Goal: Task Accomplishment & Management: Complete application form

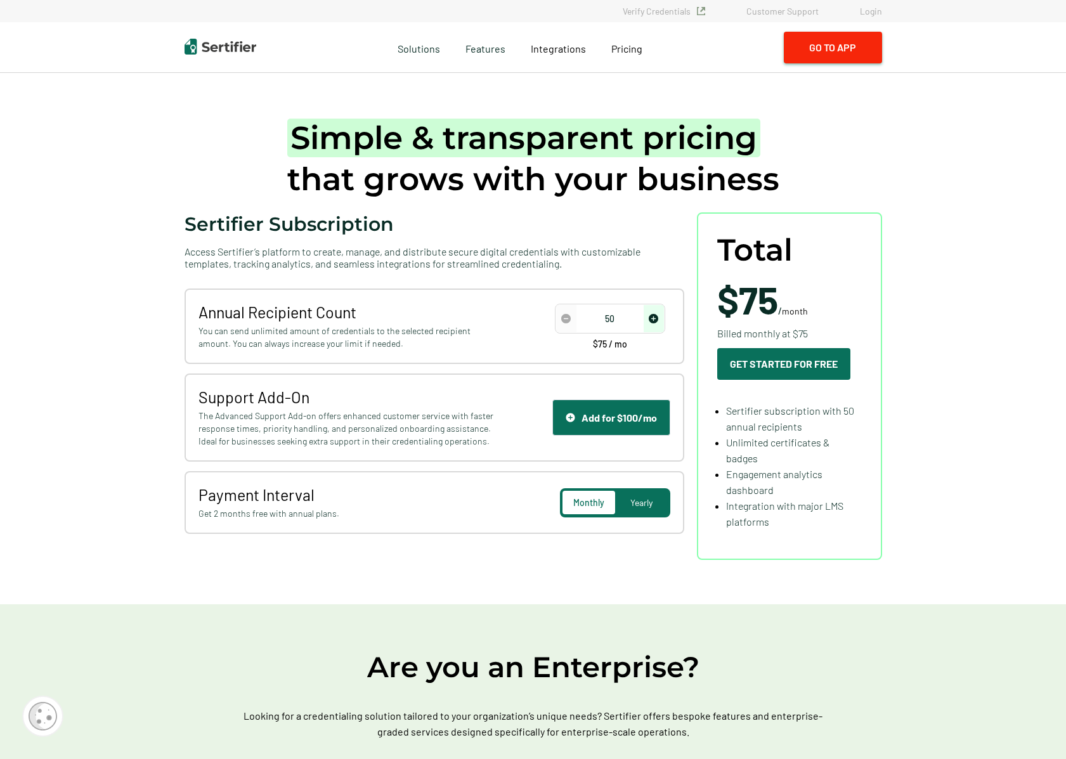
click at [842, 43] on button "Go to App" at bounding box center [833, 48] width 98 height 32
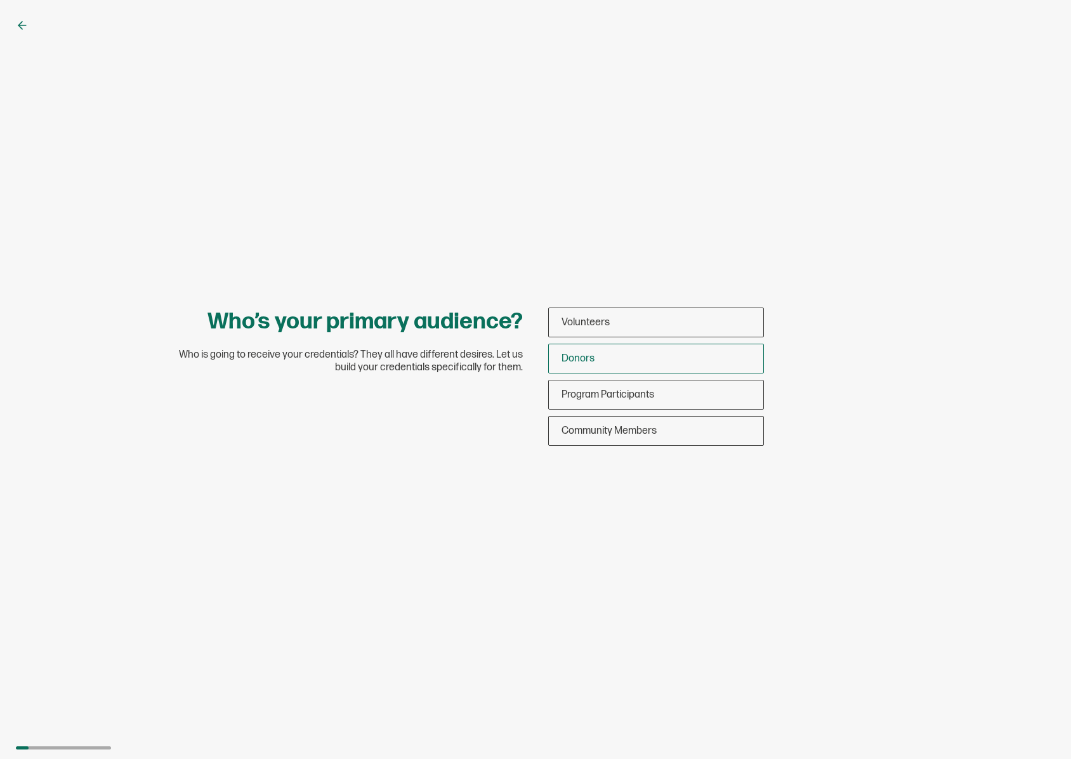
click at [615, 355] on div "Donors" at bounding box center [656, 359] width 214 height 30
click at [0, 0] on input "Donors" at bounding box center [0, 0] width 0 height 0
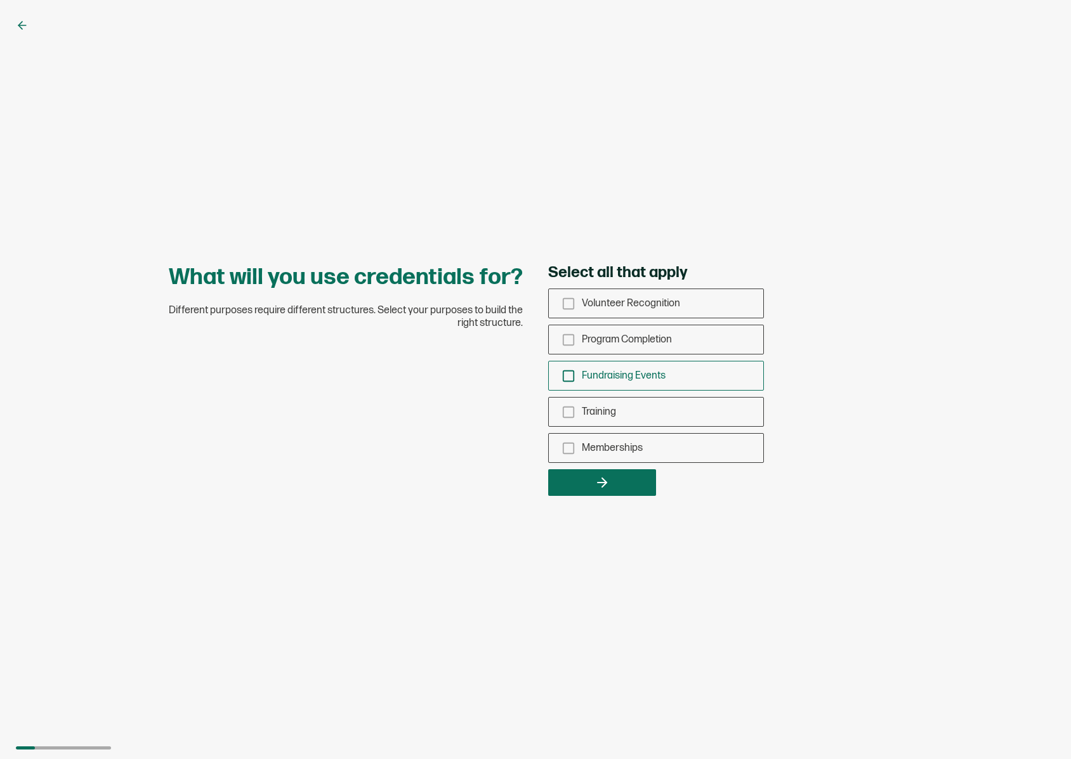
click at [566, 384] on div "Fundraising Events" at bounding box center [656, 376] width 214 height 30
click at [0, 0] on input "Fundraising Events" at bounding box center [0, 0] width 0 height 0
click at [568, 450] on icon "checkbox-group" at bounding box center [568, 449] width 14 height 14
click at [0, 0] on input "Memberships" at bounding box center [0, 0] width 0 height 0
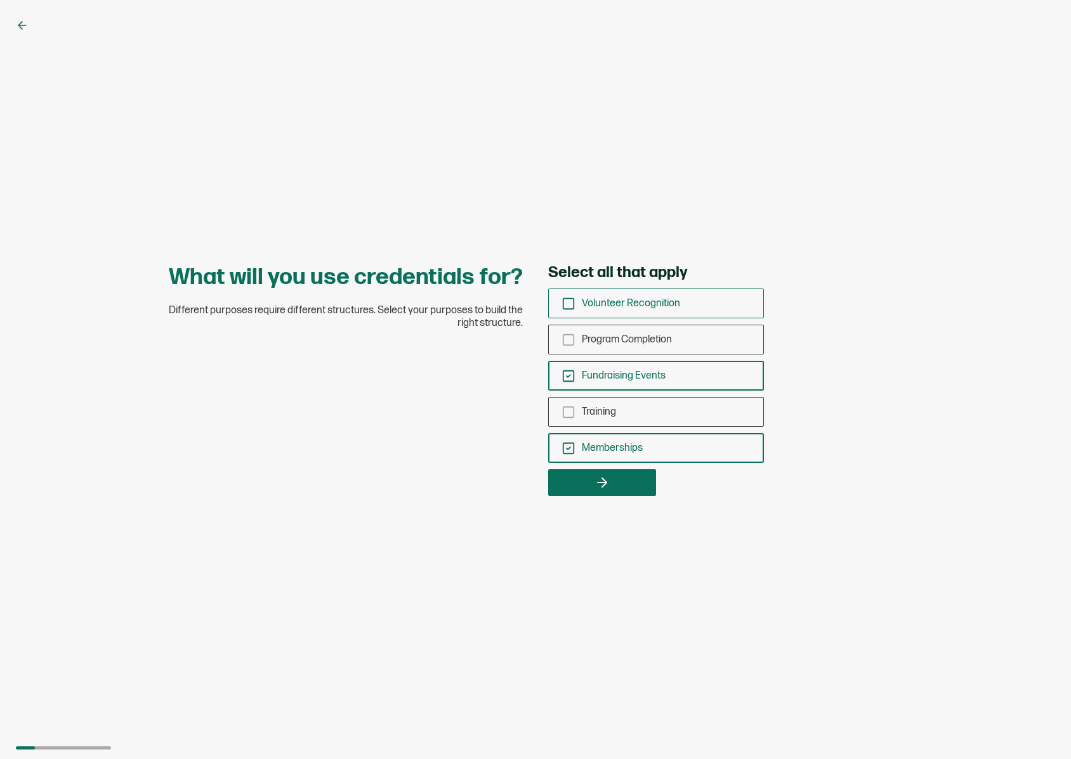
click at [573, 301] on rect "checkbox-group" at bounding box center [568, 303] width 11 height 11
click at [0, 0] on input "Volunteer Recognition" at bounding box center [0, 0] width 0 height 0
click at [620, 478] on button "button" at bounding box center [602, 482] width 108 height 27
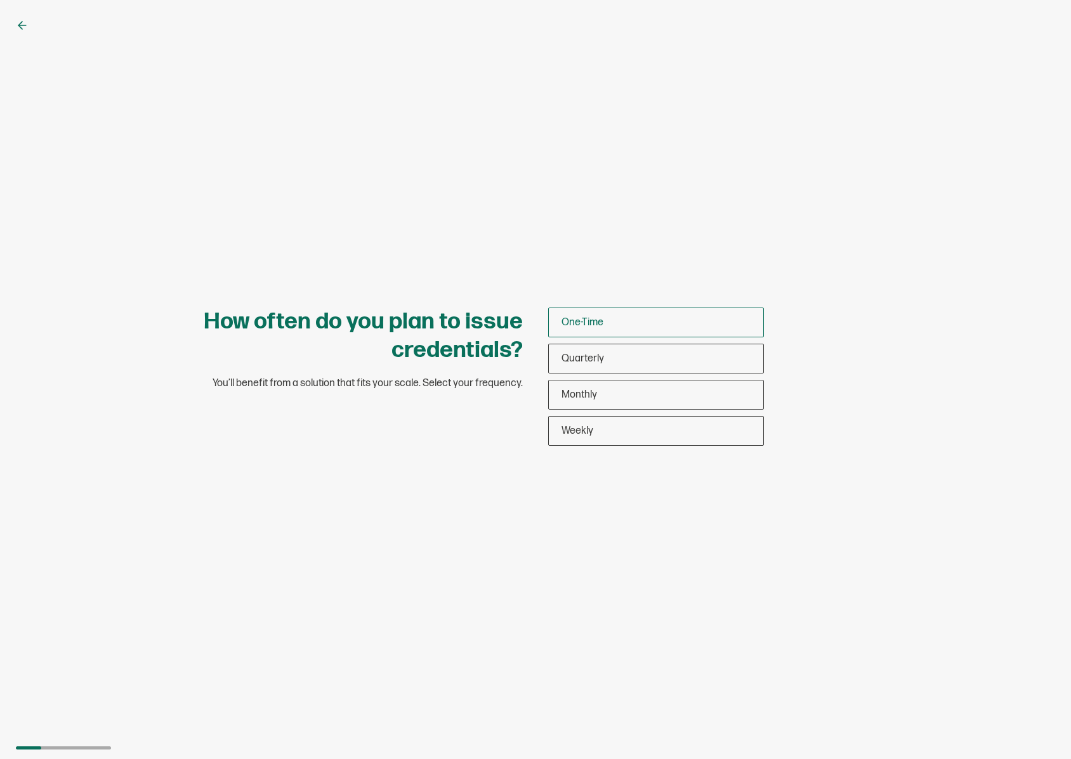
click at [576, 318] on span "One-Time" at bounding box center [582, 323] width 42 height 12
click at [0, 0] on input "One-Time" at bounding box center [0, 0] width 0 height 0
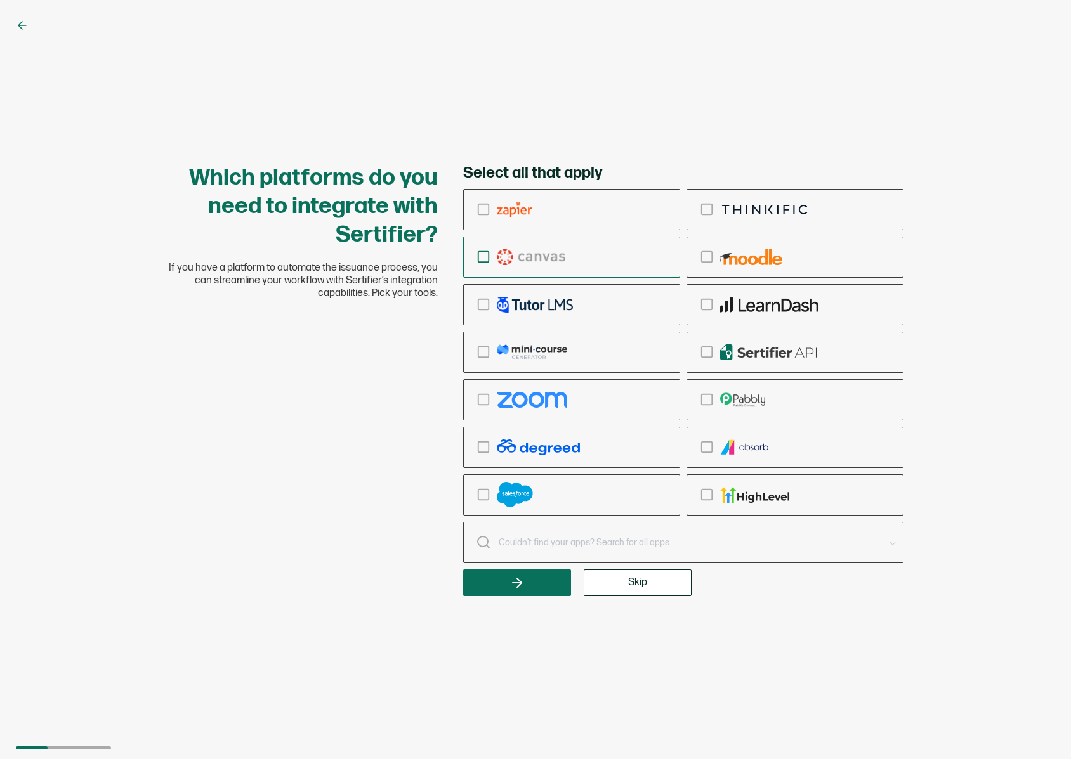
click at [488, 258] on icon "checkbox-group" at bounding box center [483, 257] width 14 height 14
click at [0, 0] on input "checkbox-group" at bounding box center [0, 0] width 0 height 0
click at [521, 579] on icon "button" at bounding box center [516, 582] width 15 height 15
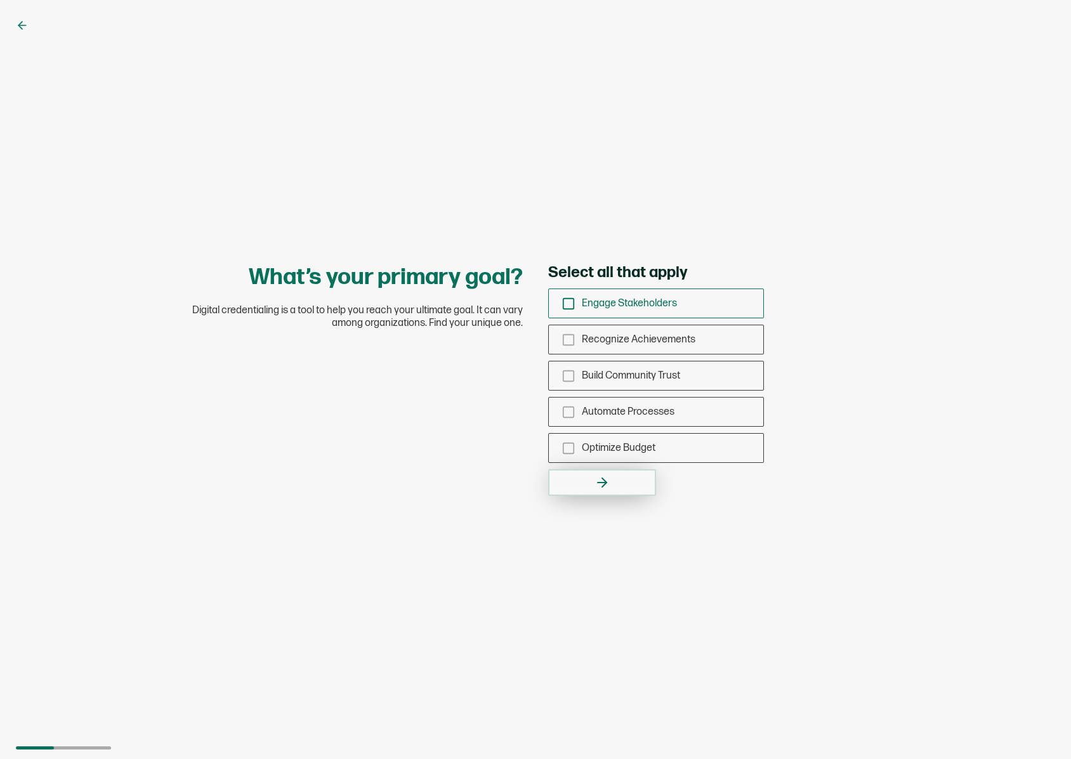
click at [575, 301] on div "Engage Stakeholders" at bounding box center [656, 304] width 214 height 30
click at [0, 0] on input "Engage Stakeholders" at bounding box center [0, 0] width 0 height 0
click at [568, 303] on icon "checkbox-group" at bounding box center [568, 304] width 14 height 14
click at [0, 0] on input "Engage Stakeholders" at bounding box center [0, 0] width 0 height 0
click at [570, 339] on icon "checkbox-group" at bounding box center [568, 340] width 14 height 14
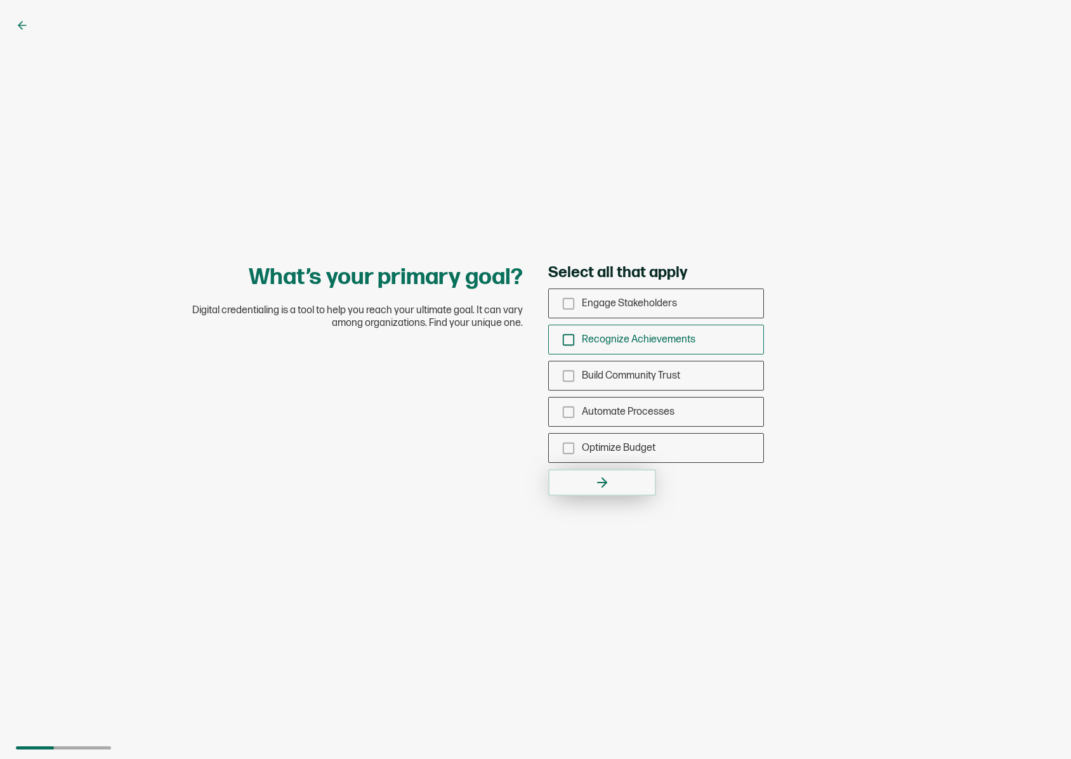
click at [0, 0] on input "Recognize Achievements" at bounding box center [0, 0] width 0 height 0
click at [570, 303] on icon "checkbox-group" at bounding box center [568, 304] width 14 height 14
click at [0, 0] on input "Engage Stakeholders" at bounding box center [0, 0] width 0 height 0
click at [619, 479] on button "button" at bounding box center [602, 482] width 108 height 27
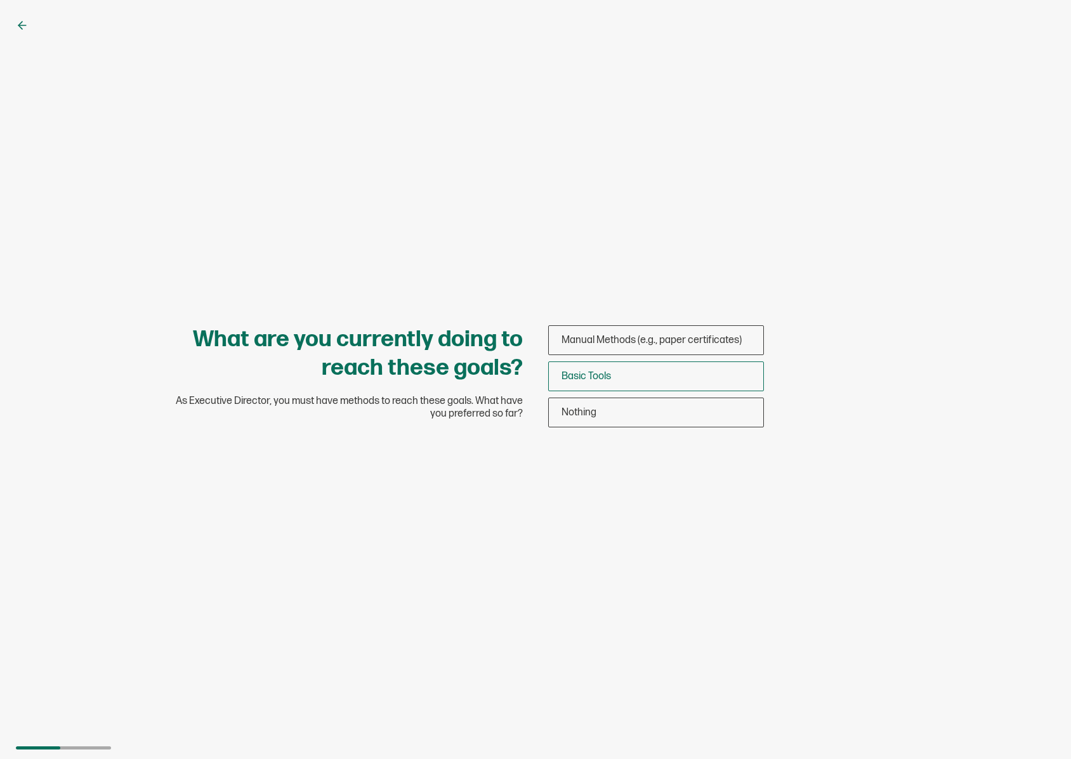
click at [583, 372] on span "Basic Tools" at bounding box center [585, 376] width 49 height 12
click at [0, 0] on input "Basic Tools" at bounding box center [0, 0] width 0 height 0
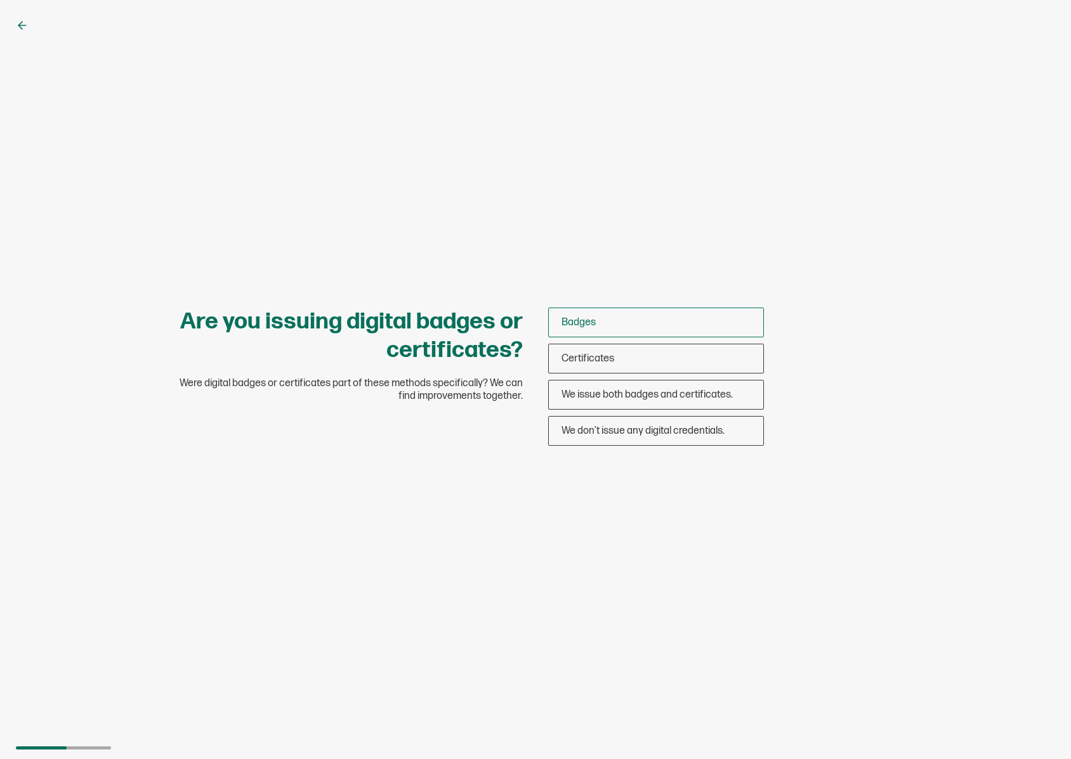
click at [580, 317] on span "Badges" at bounding box center [578, 323] width 34 height 12
click at [0, 0] on input "Badges" at bounding box center [0, 0] width 0 height 0
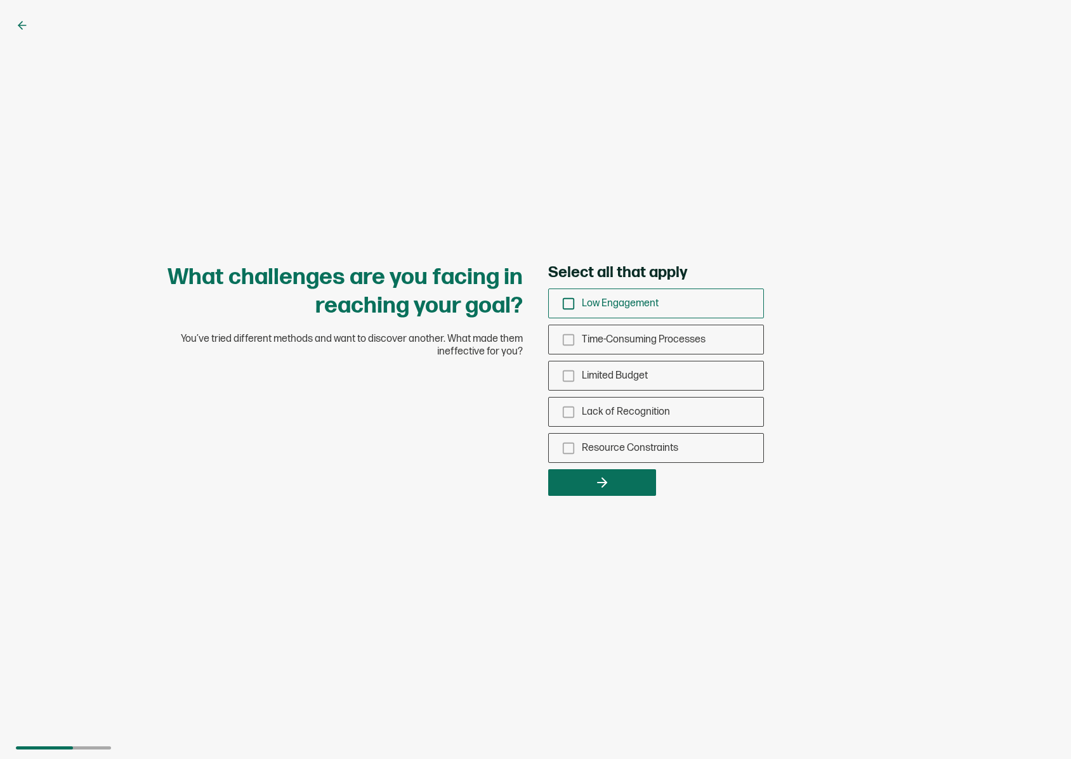
drag, startPoint x: 570, startPoint y: 302, endPoint x: 565, endPoint y: 308, distance: 7.6
click at [570, 303] on icon "checkbox-group" at bounding box center [568, 304] width 14 height 14
click at [0, 0] on input "Low Engagement" at bounding box center [0, 0] width 0 height 0
click at [571, 375] on icon "checkbox-group" at bounding box center [568, 376] width 14 height 14
click at [0, 0] on input "Limited Budget" at bounding box center [0, 0] width 0 height 0
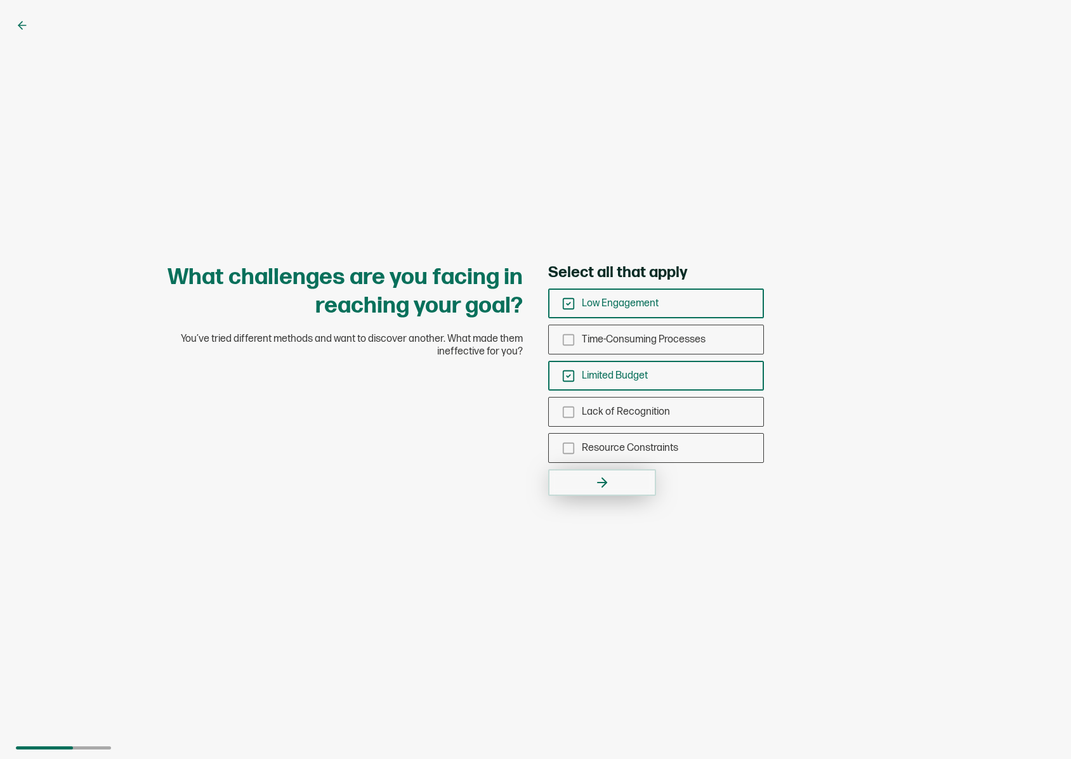
click at [603, 483] on icon "button" at bounding box center [602, 483] width 9 height 0
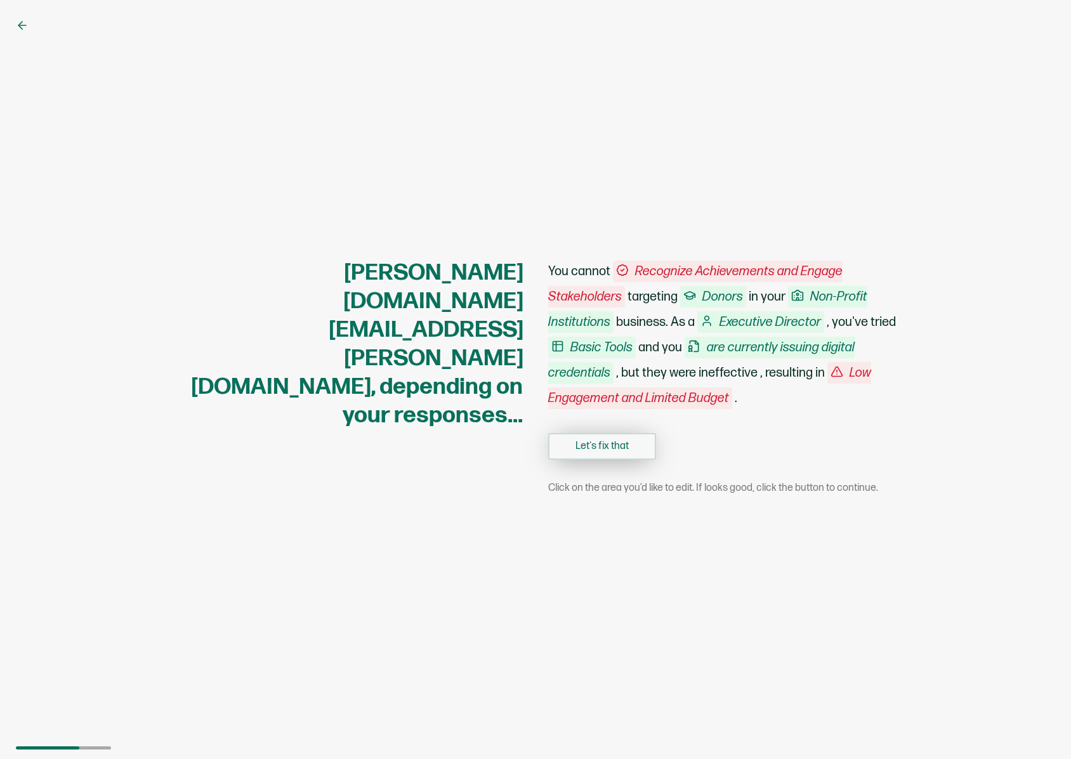
click at [617, 447] on button "Let's fix that" at bounding box center [602, 446] width 108 height 27
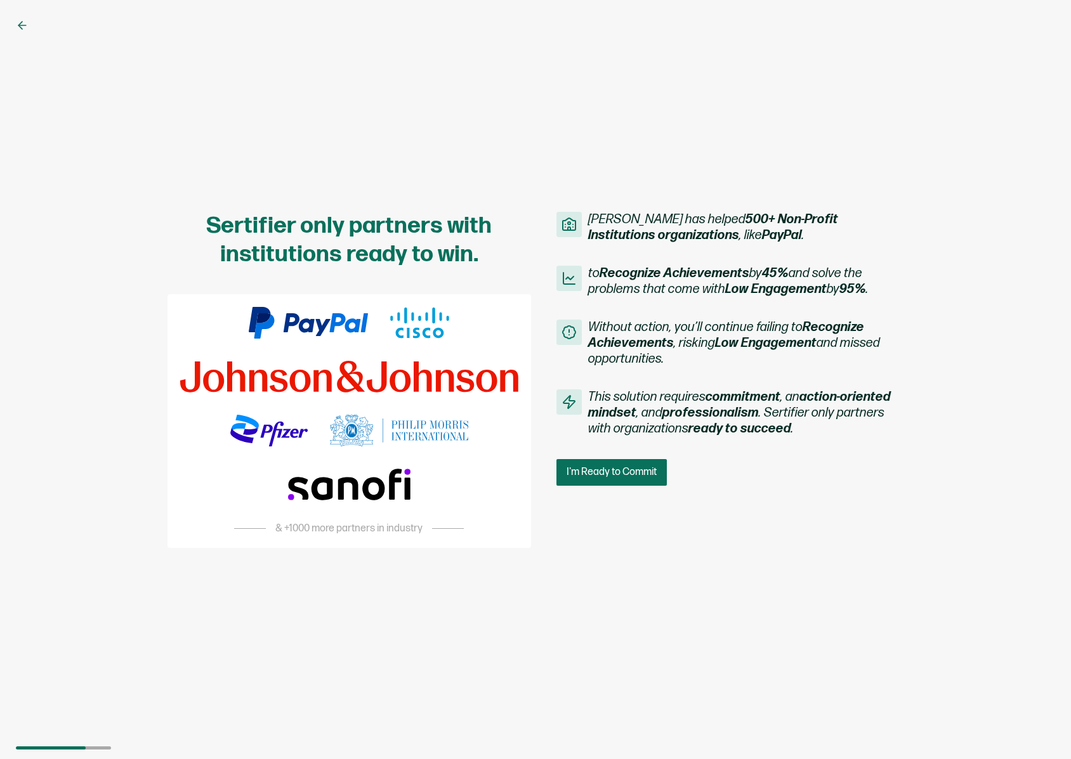
click at [760, 454] on div "Sertifier has helped 500+ Non-Profit Institutions organizations , like PayPal .…" at bounding box center [729, 349] width 347 height 274
click at [396, 79] on div "Sertifier only partners with institutions ready to win. & +1000 more partners i…" at bounding box center [535, 379] width 1071 height 759
click at [606, 465] on button "I'm Ready to Commit" at bounding box center [612, 472] width 113 height 27
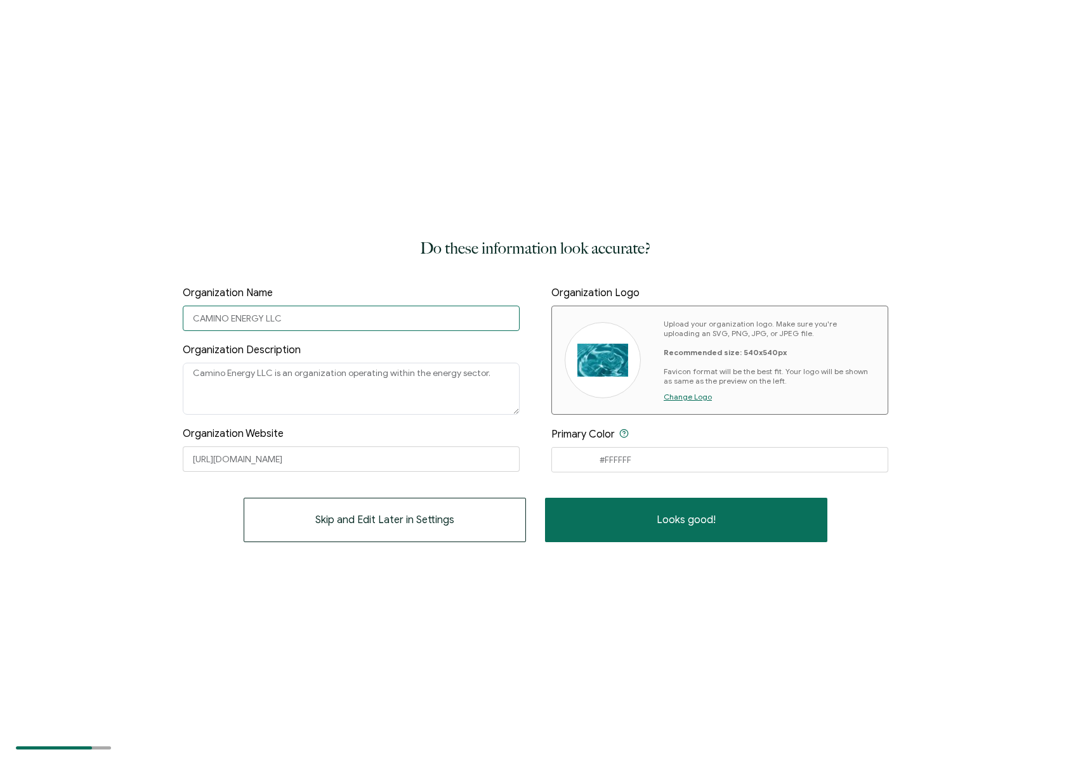
click at [286, 321] on input "CAMINO ENERGY LLC" at bounding box center [351, 318] width 337 height 25
drag, startPoint x: 285, startPoint y: 320, endPoint x: 174, endPoint y: 324, distance: 111.1
click at [174, 324] on div "Do these information look accurate? Organization Name CAMINO ENERGY LLC Organiz…" at bounding box center [535, 379] width 1071 height 759
type input "TRUCHAS CHAPTER OF TROUT UNLIMITED"
drag, startPoint x: 496, startPoint y: 372, endPoint x: 161, endPoint y: 383, distance: 335.1
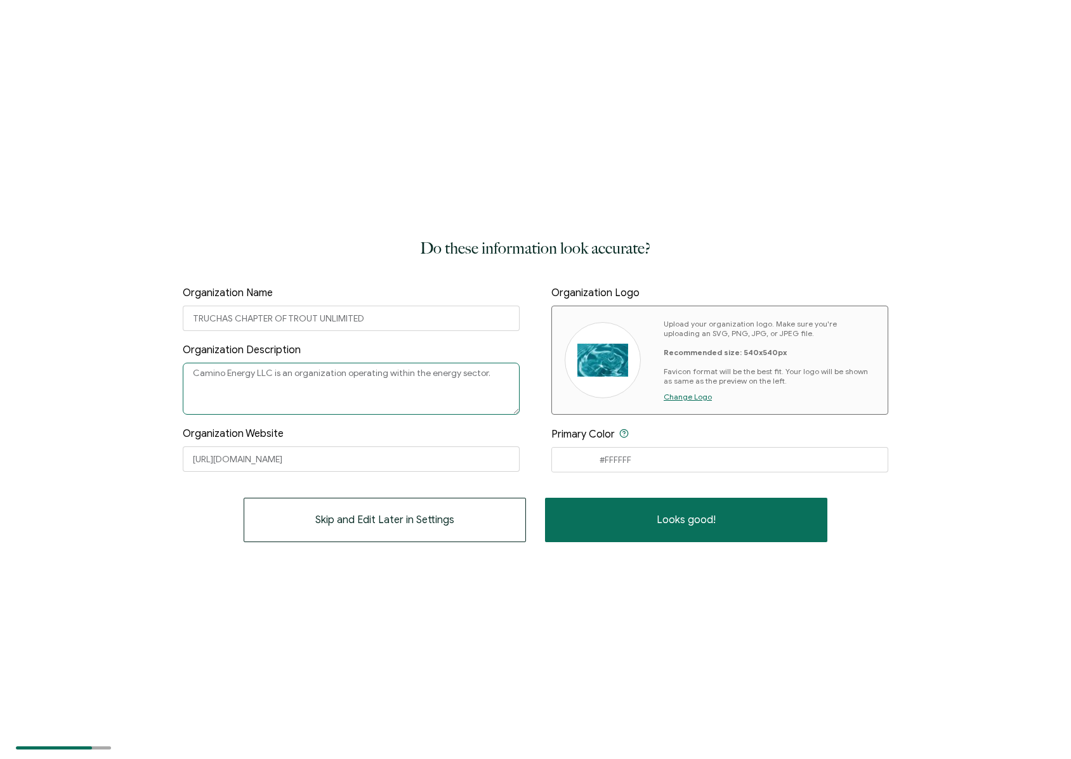
click at [170, 382] on div "Do these information look accurate? Organization Name TRUCHAS CHAPTER OF TROUT …" at bounding box center [535, 379] width 1071 height 759
type textarea "N"
drag, startPoint x: 290, startPoint y: 374, endPoint x: 408, endPoint y: 372, distance: 118.0
click at [408, 372] on textarea "Non-Profit organization for coldwater conservatin" at bounding box center [351, 389] width 337 height 52
type textarea "Non-Profit organization conserving, protecting and restoring northern New Mexic…"
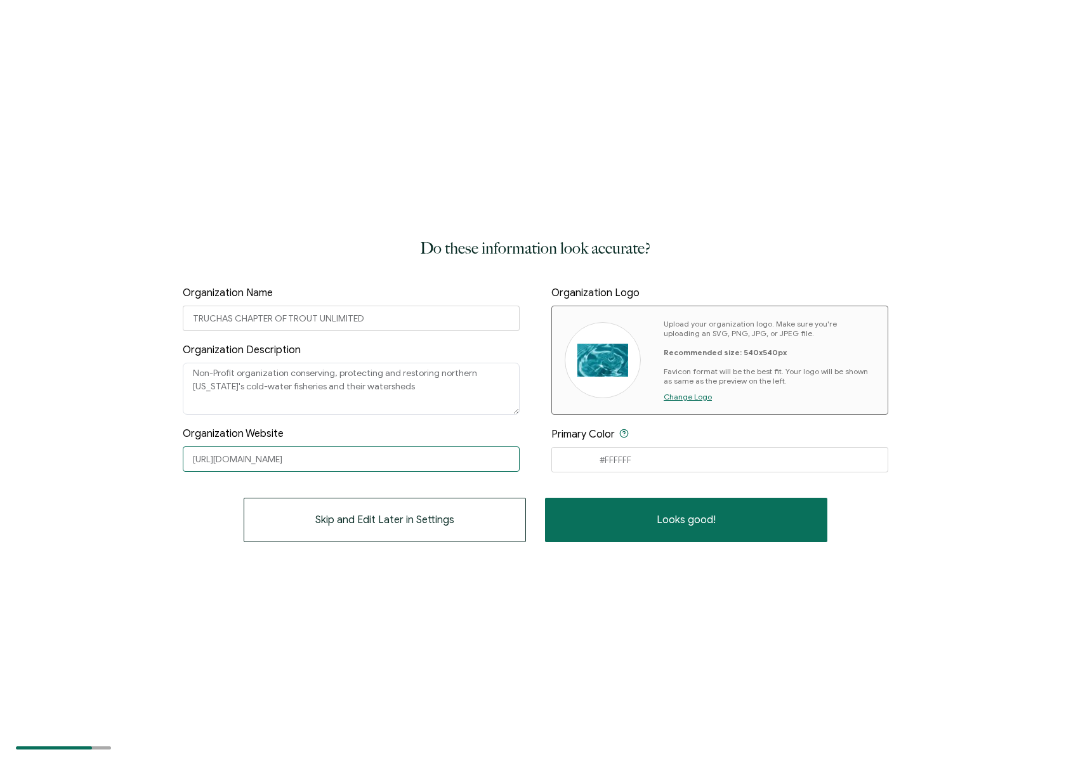
drag, startPoint x: 310, startPoint y: 456, endPoint x: 131, endPoint y: 455, distance: 178.9
click at [158, 455] on div "Do these information look accurate? Organization Name TRUCHAS CHAPTER OF TROUT …" at bounding box center [535, 379] width 1071 height 759
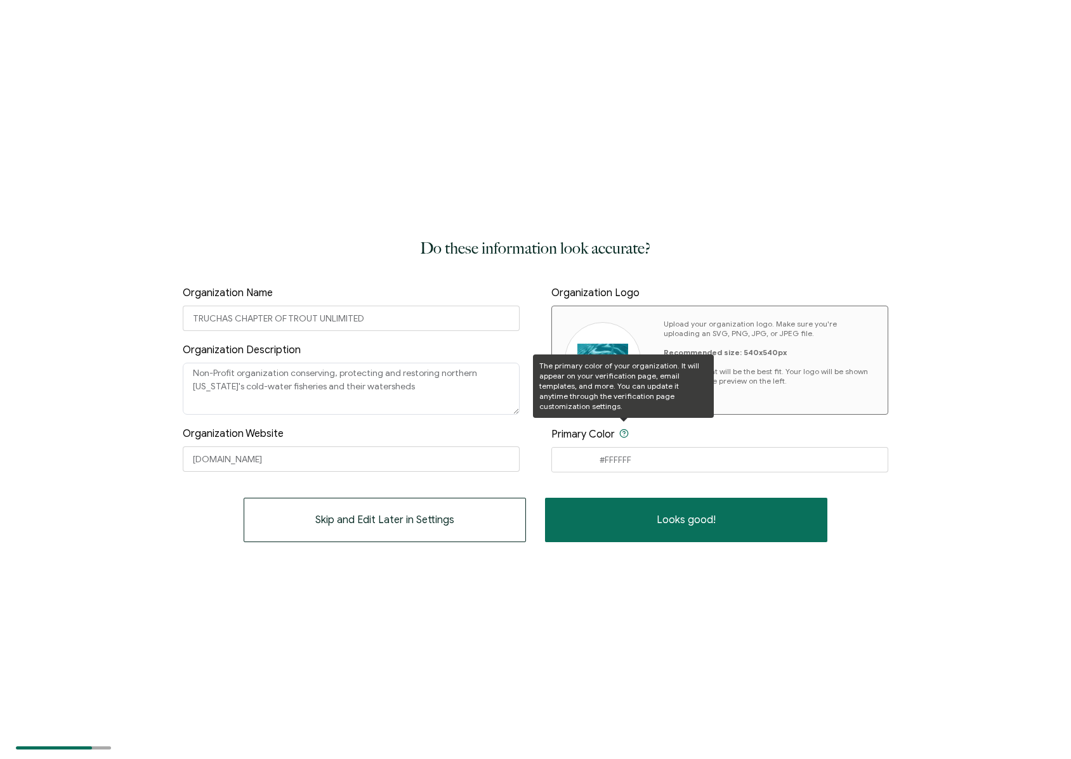
click at [624, 433] on icon at bounding box center [624, 434] width 10 height 10
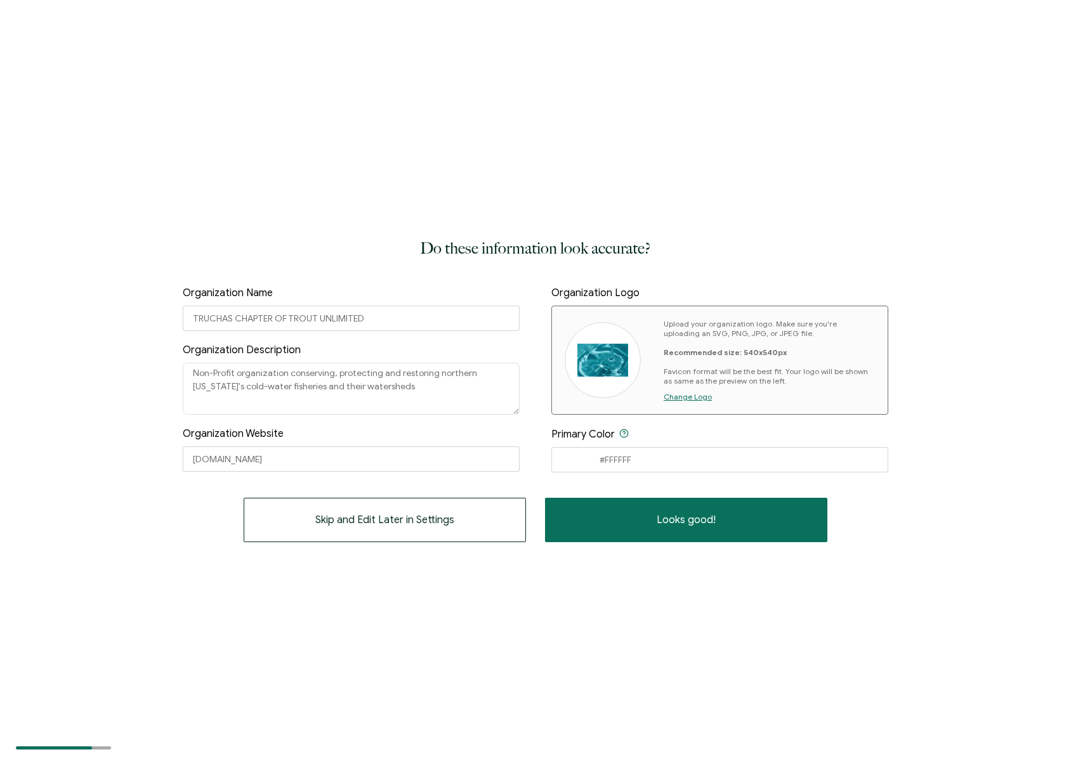
click at [712, 331] on p "Upload your organization logo. Make sure you're uploading an SVG, PNG, JPG, or …" at bounding box center [769, 352] width 211 height 67
click at [726, 348] on b "Recommended size: 540x540px" at bounding box center [725, 353] width 123 height 10
click at [694, 333] on p "Upload your organization logo. Make sure you're uploading an SVG, PNG, JPG, or …" at bounding box center [769, 352] width 211 height 67
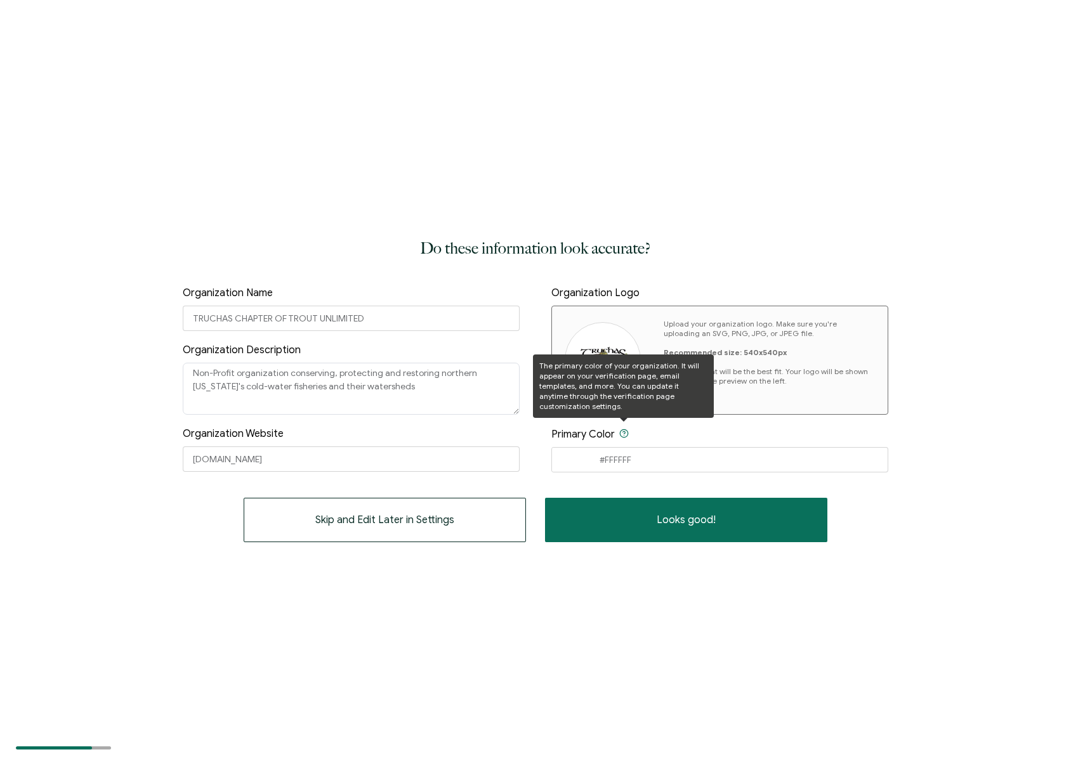
click at [624, 434] on icon at bounding box center [624, 433] width 3 height 3
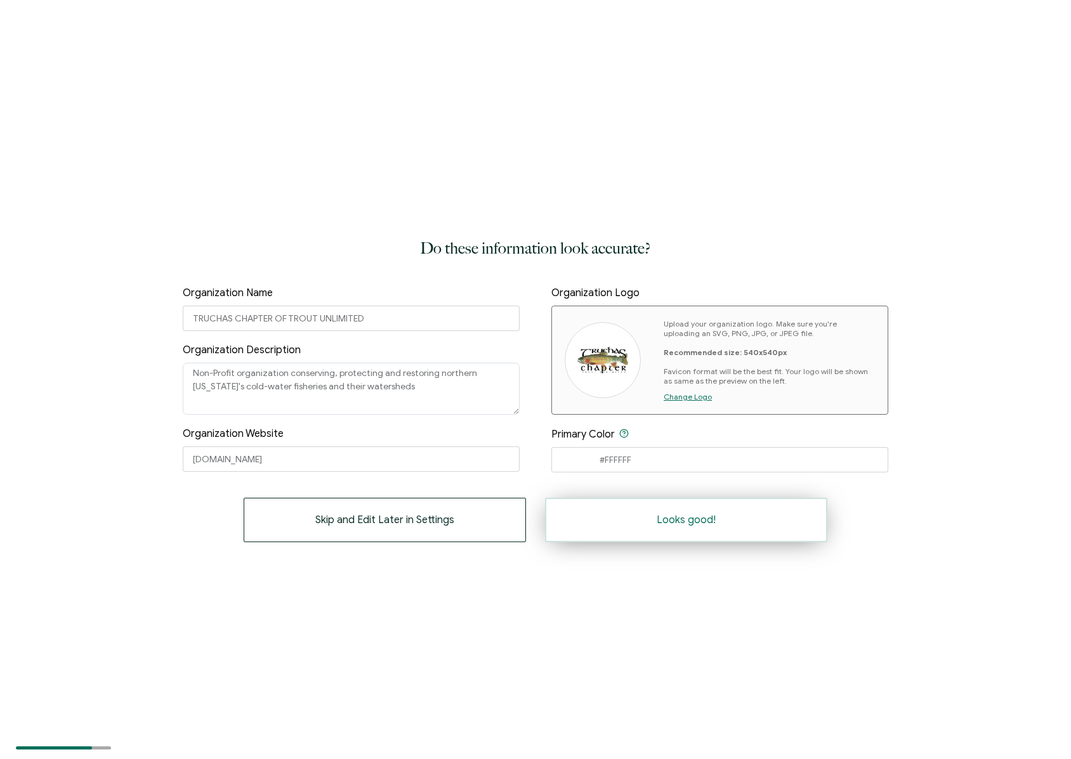
click at [682, 522] on span "Looks good!" at bounding box center [686, 520] width 59 height 10
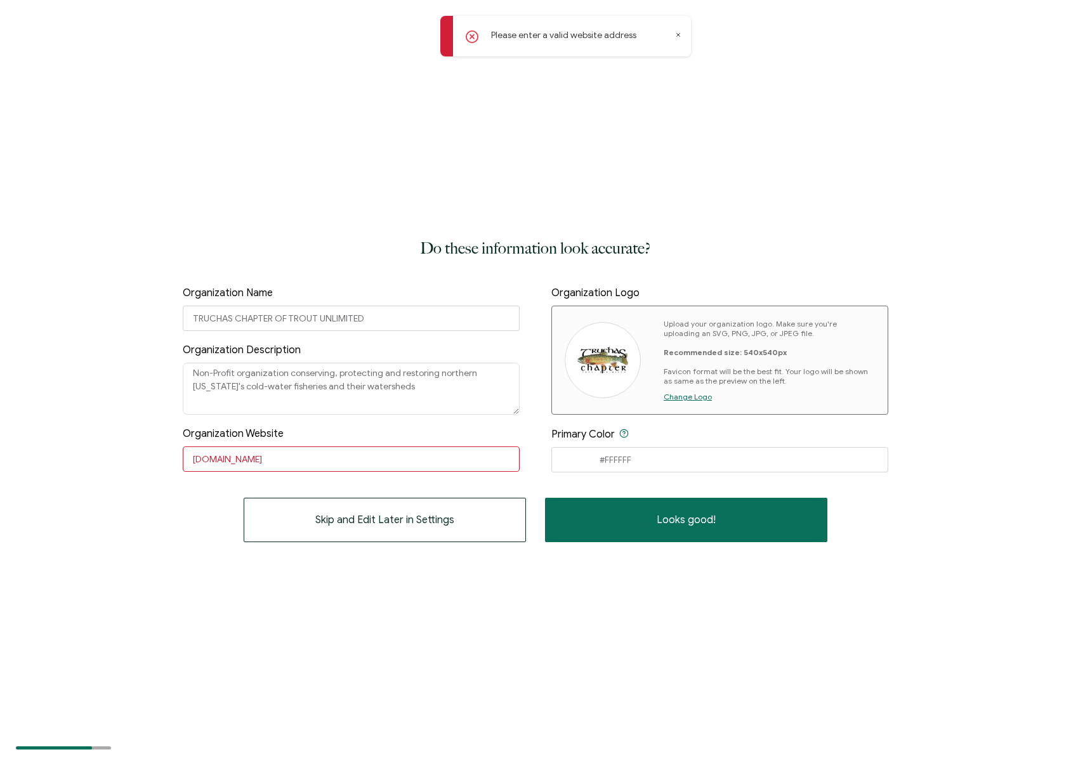
click at [476, 37] on icon at bounding box center [472, 36] width 13 height 13
click at [471, 36] on icon at bounding box center [472, 36] width 13 height 13
click at [194, 461] on input "TruchasTU.org" at bounding box center [351, 459] width 337 height 25
click at [214, 460] on input "httpsTruchasTU.org" at bounding box center [351, 459] width 337 height 25
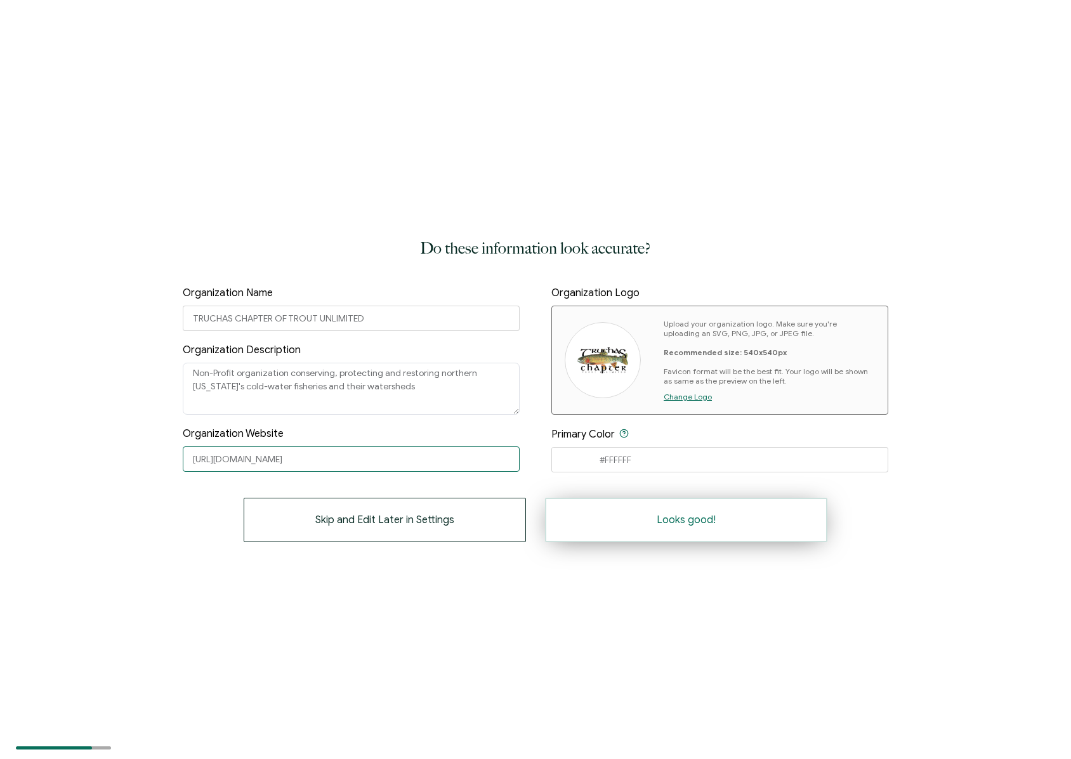
type input "https://TruchasTU.org"
click at [660, 515] on span "Looks good!" at bounding box center [686, 520] width 59 height 10
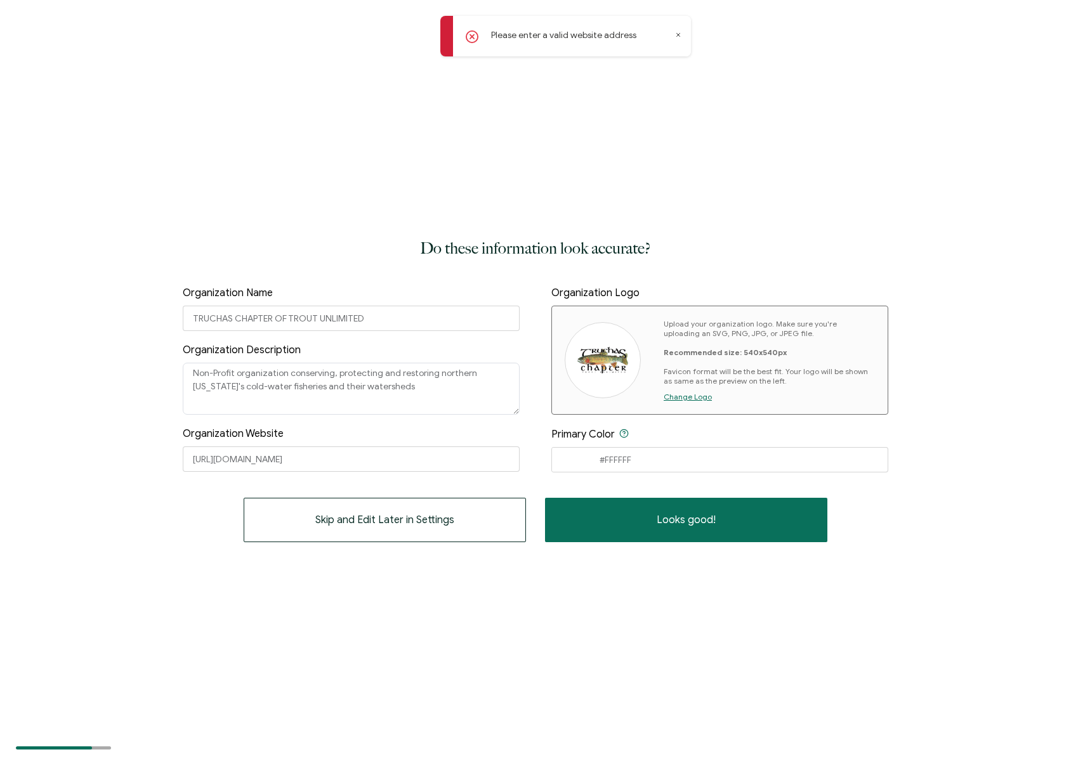
click at [577, 128] on div "Do these information look accurate? Organization Name TRUCHAS CHAPTER OF TROUT …" at bounding box center [535, 379] width 1071 height 759
click at [585, 44] on div "Please enter a valid website address" at bounding box center [565, 36] width 251 height 41
click at [310, 460] on input "https://TruchasTU.org" at bounding box center [351, 459] width 337 height 25
click at [190, 518] on div "Skip and Edit Later in Settings Looks good!" at bounding box center [535, 520] width 705 height 44
click at [282, 457] on input "https://TruchasTU.org" at bounding box center [351, 459] width 337 height 25
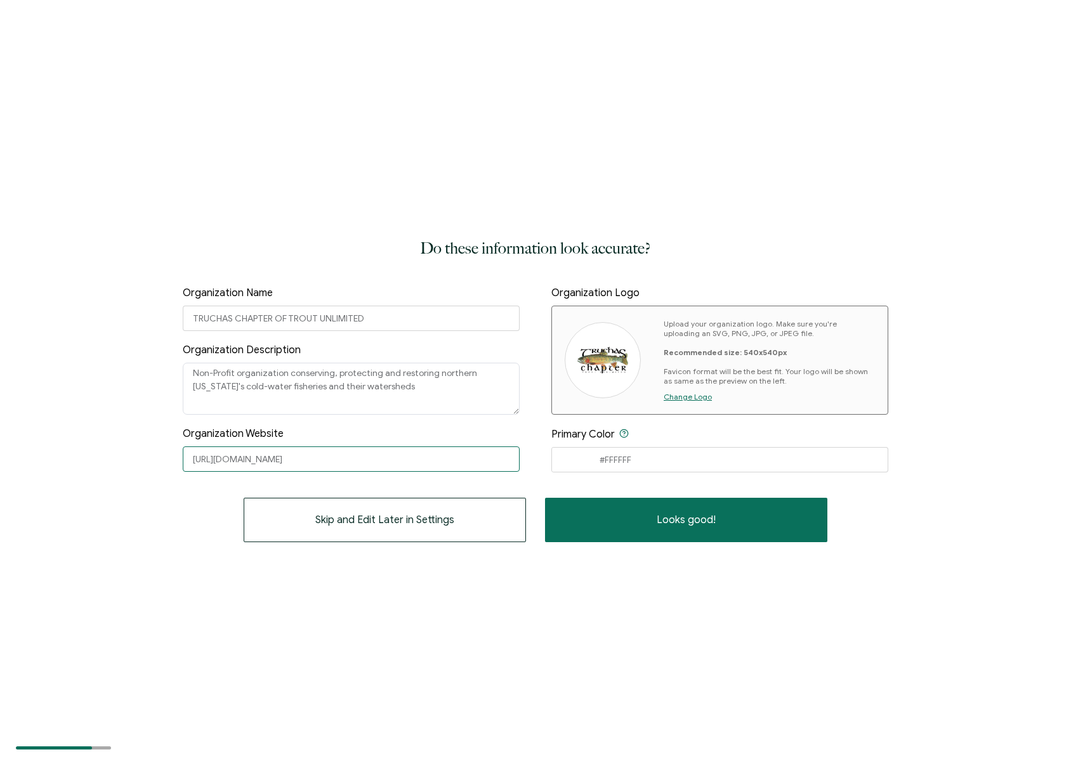
drag, startPoint x: 282, startPoint y: 458, endPoint x: 3, endPoint y: 484, distance: 279.7
click at [158, 460] on div "Do these information look accurate? Organization Name TRUCHAS CHAPTER OF TROUT …" at bounding box center [535, 379] width 1071 height 759
drag, startPoint x: 952, startPoint y: 1, endPoint x: 283, endPoint y: 462, distance: 812.3
click at [283, 462] on input "https://TruchasTU.org" at bounding box center [351, 459] width 337 height 25
drag, startPoint x: 284, startPoint y: 461, endPoint x: 131, endPoint y: 466, distance: 153.6
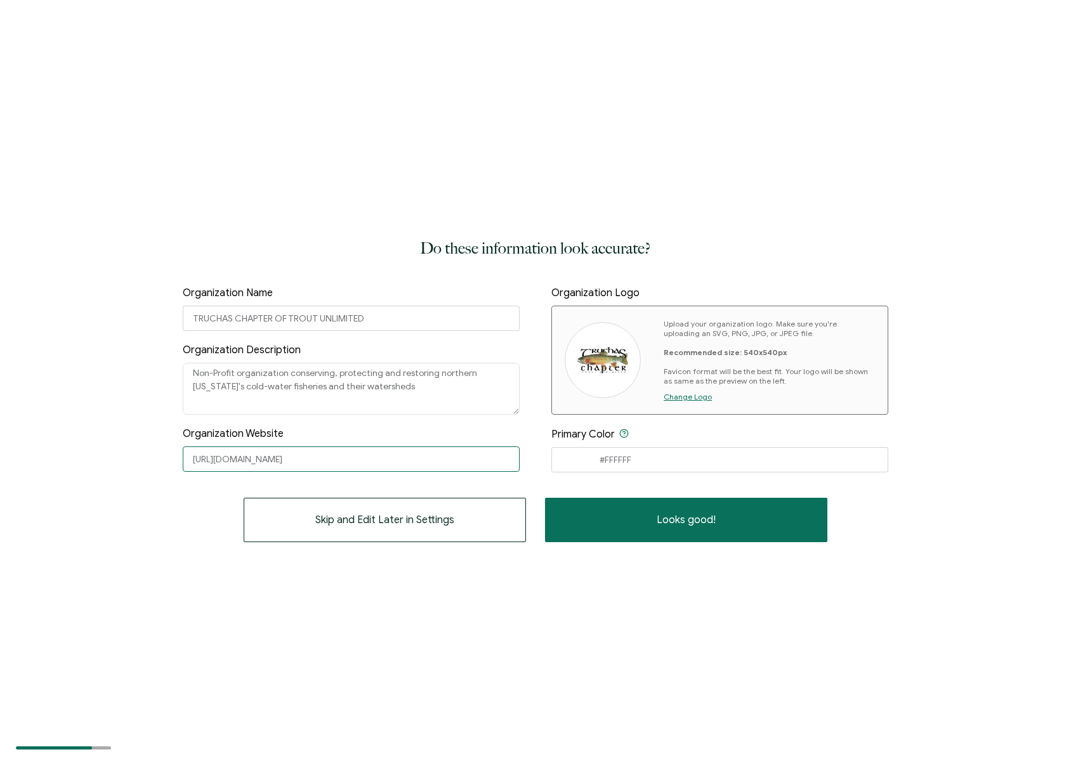
click at [131, 466] on div "Do these information look accurate? Organization Name TRUCHAS CHAPTER OF TROUT …" at bounding box center [535, 379] width 1071 height 759
click at [204, 462] on input "text" at bounding box center [351, 459] width 337 height 25
paste input "https://truchastu.org/"
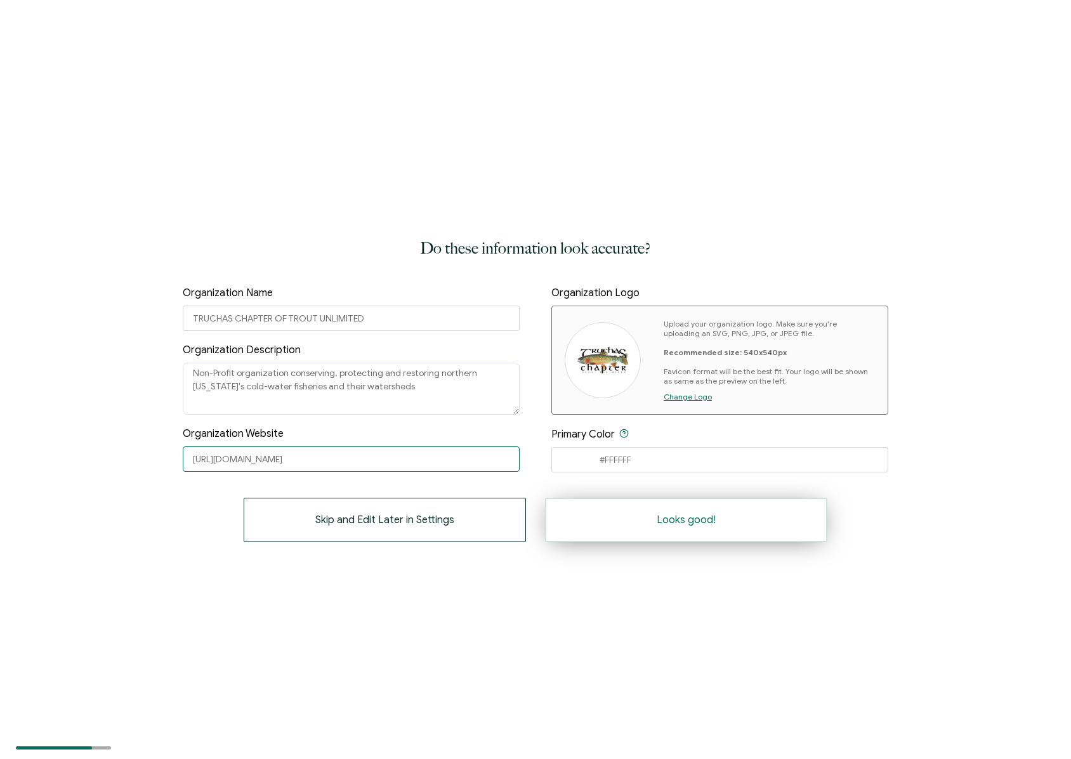
type input "https://truchastu.org/"
click at [680, 523] on span "Looks good!" at bounding box center [686, 520] width 59 height 10
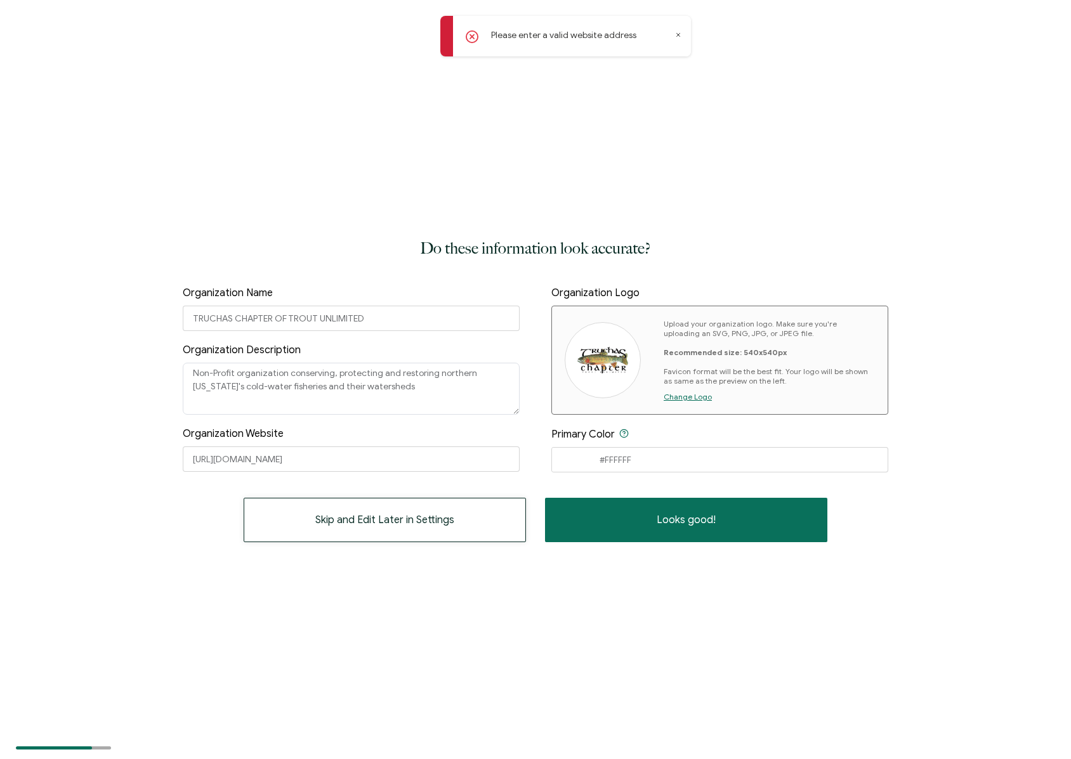
click at [394, 524] on span "Skip and Edit Later in Settings" at bounding box center [384, 520] width 139 height 10
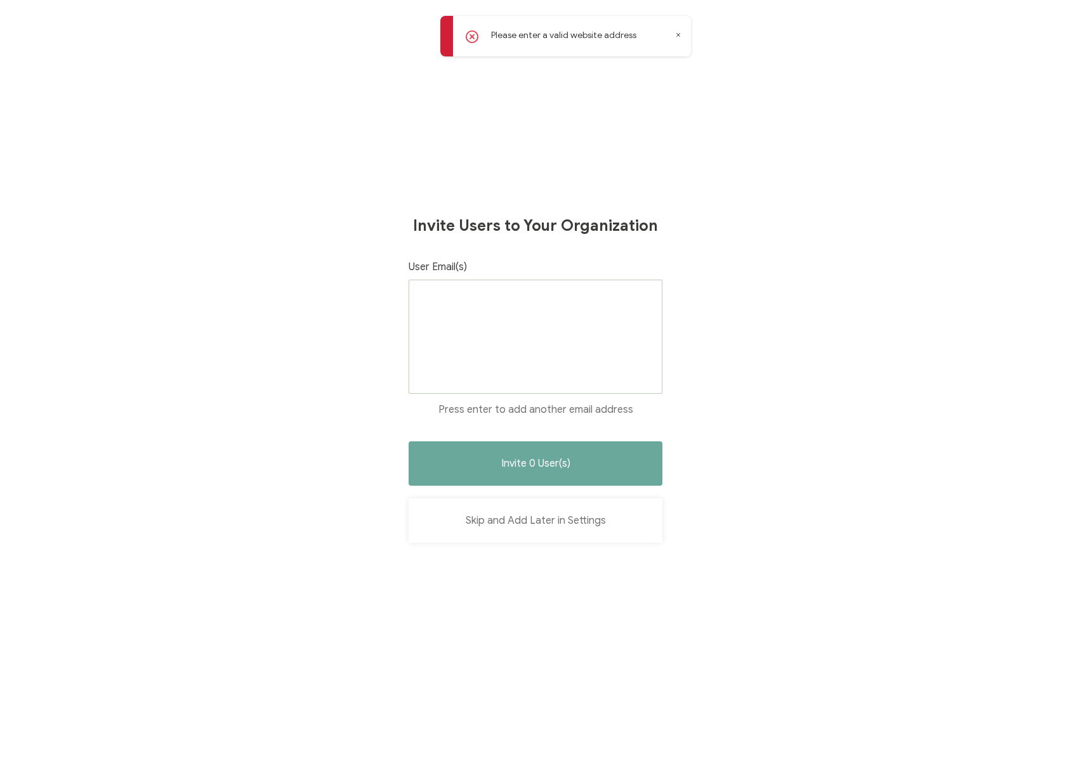
click at [540, 523] on button "Skip and Add Later in Settings" at bounding box center [536, 521] width 254 height 44
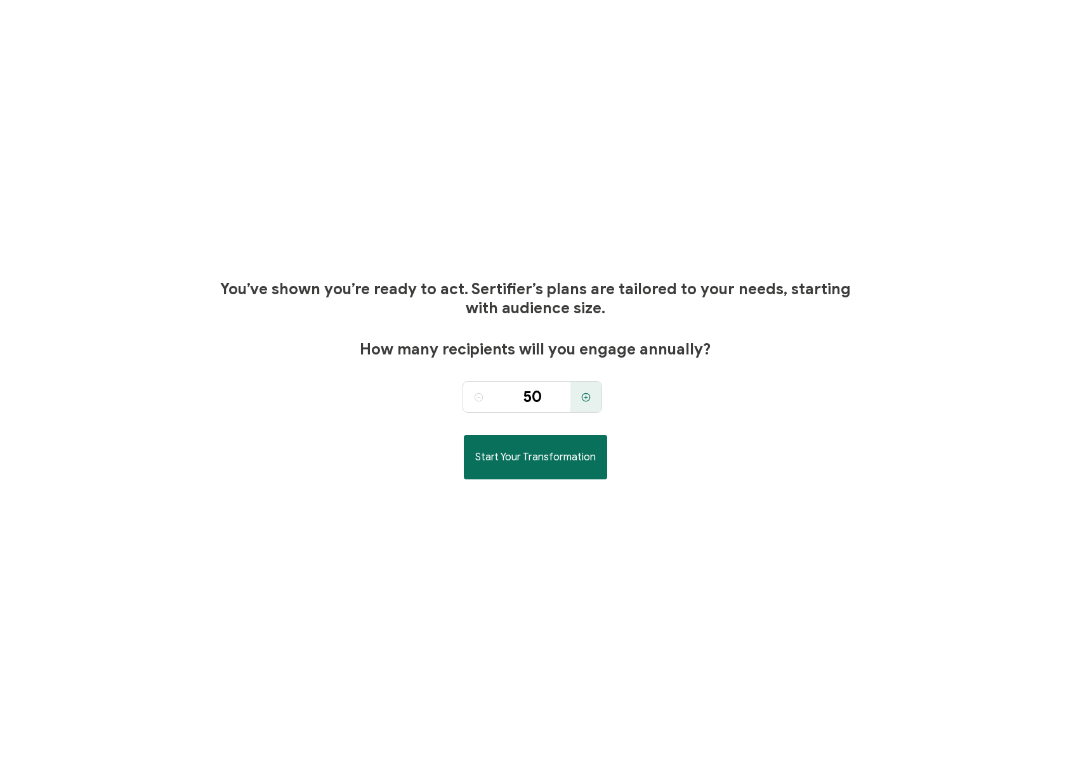
click at [783, 205] on div "You’ve shown you’re ready to act. Sertifier’s plans are tailored to your needs,…" at bounding box center [535, 379] width 643 height 759
click at [495, 455] on span "Start Your Transformation" at bounding box center [535, 457] width 121 height 10
